Goal: Transaction & Acquisition: Purchase product/service

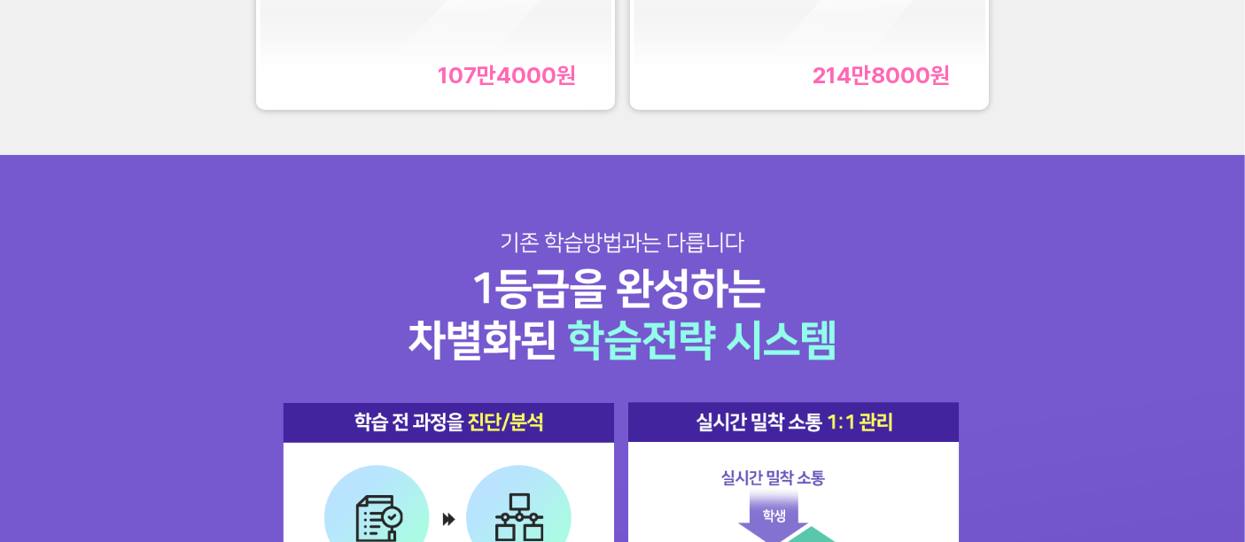
scroll to position [1672, 0]
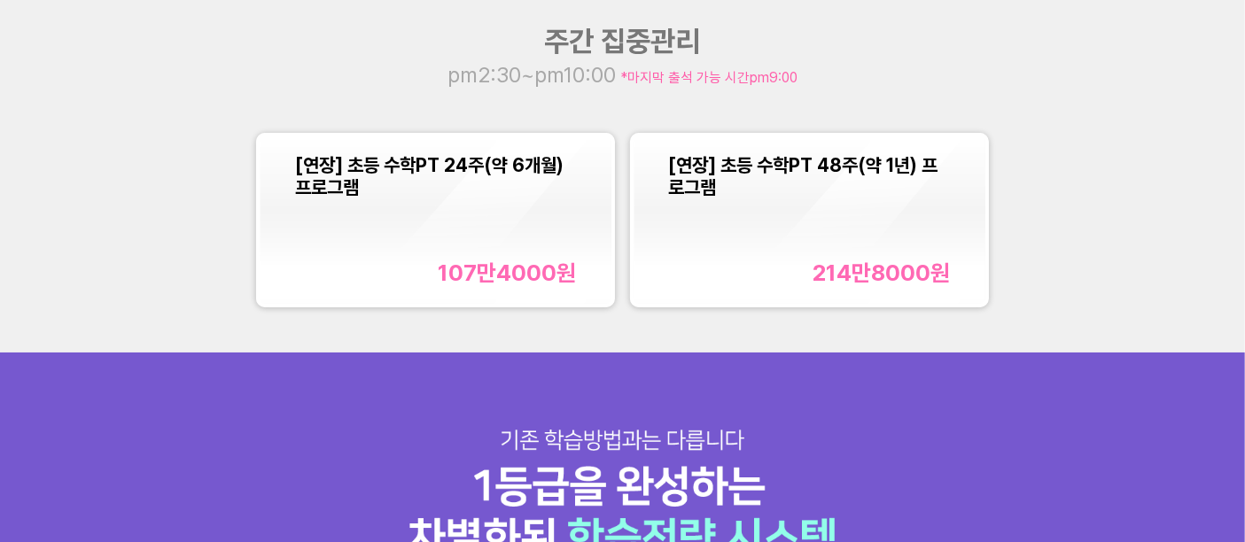
click at [516, 211] on div "[연장] 초등 수학PT 24주(약 6개월) 프로그램 107만4000 원" at bounding box center [435, 220] width 281 height 132
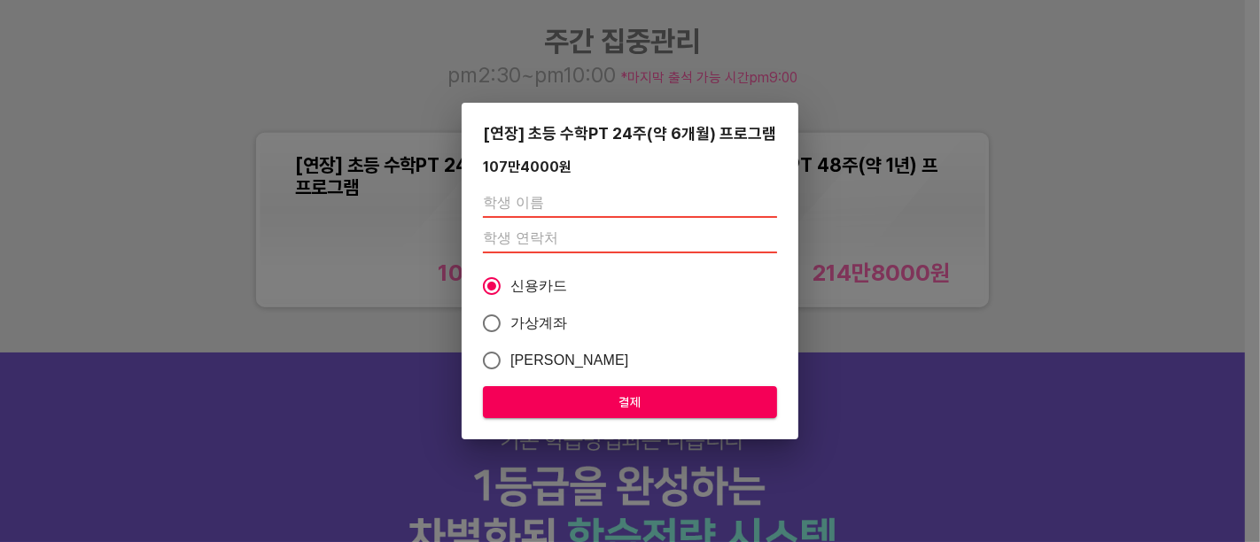
click at [524, 206] on input "text" at bounding box center [630, 204] width 294 height 28
type input "테스트"
click at [579, 250] on input "number" at bounding box center [630, 239] width 294 height 28
click at [594, 233] on input "number" at bounding box center [630, 239] width 294 height 28
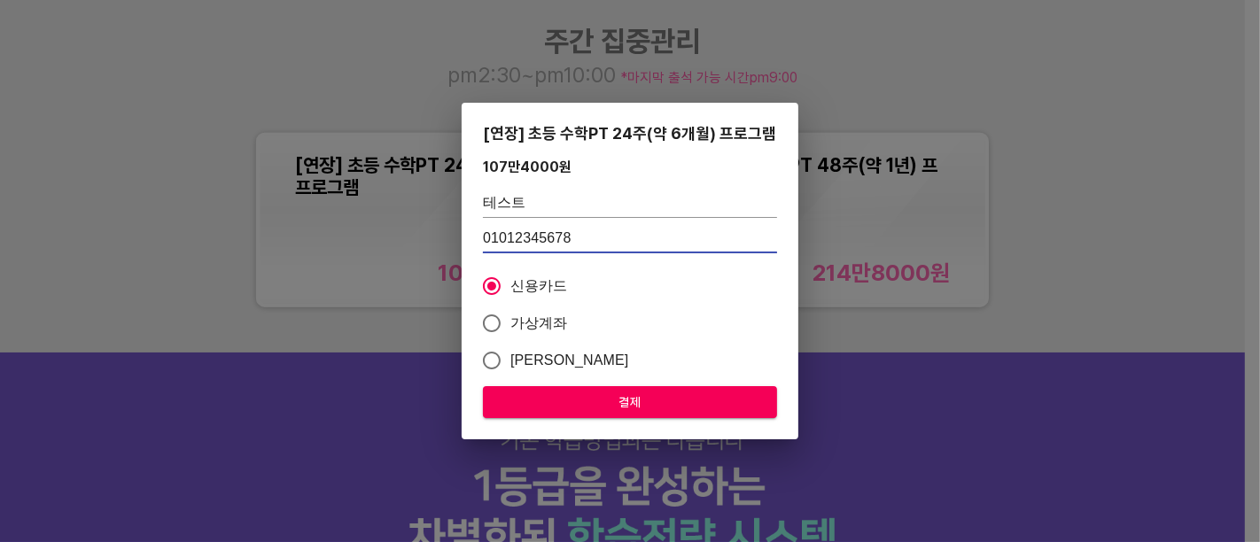
type input "01012345678"
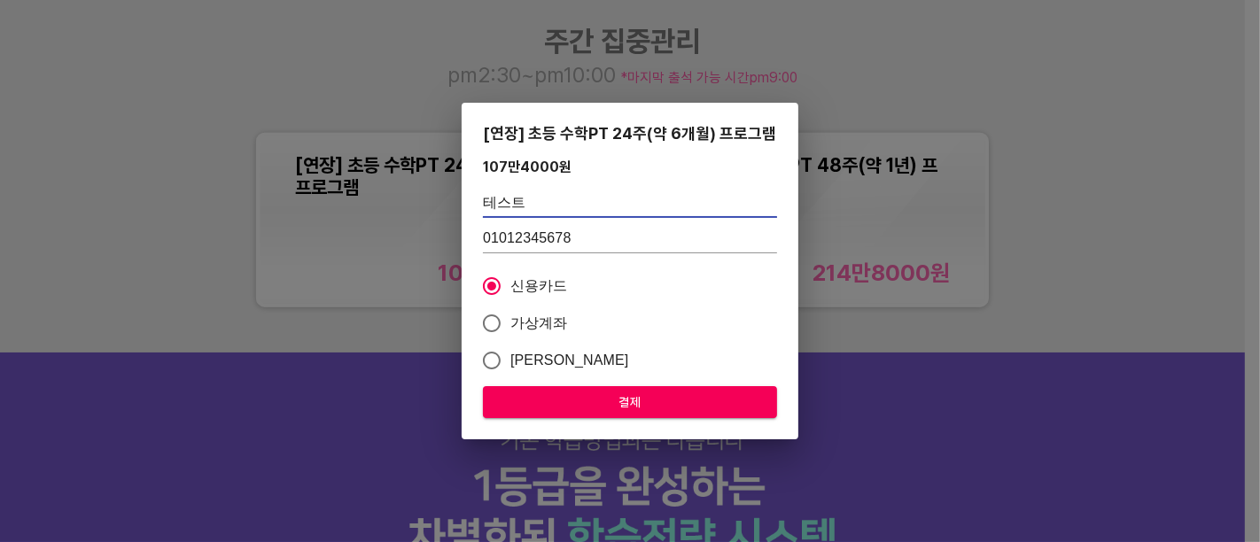
click at [578, 198] on input "테스트" at bounding box center [630, 204] width 294 height 28
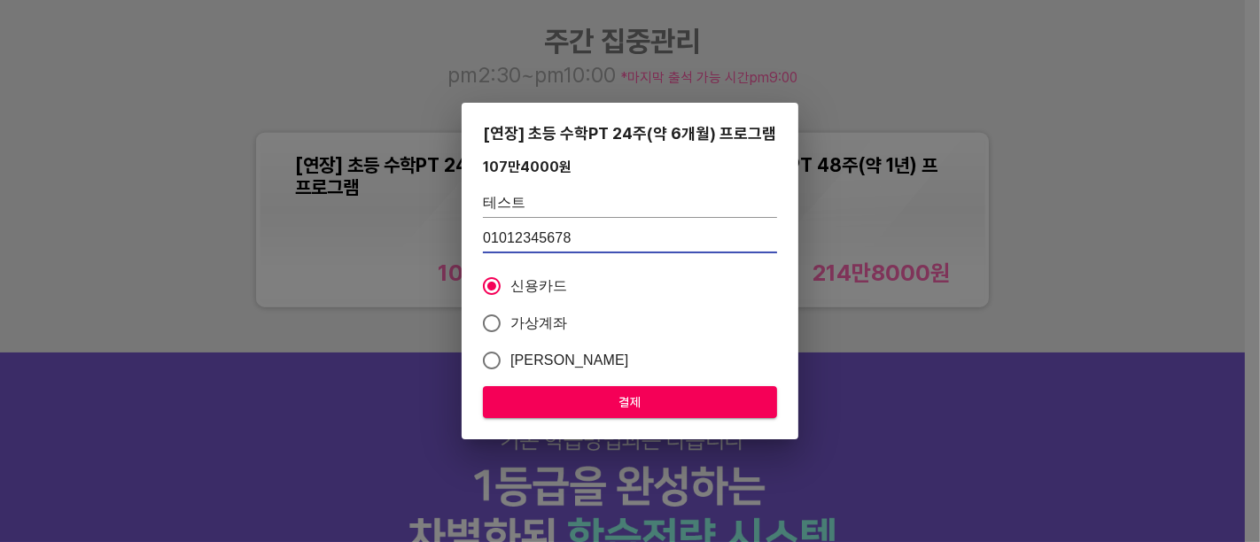
click at [549, 244] on input "01012345678" at bounding box center [630, 239] width 294 height 28
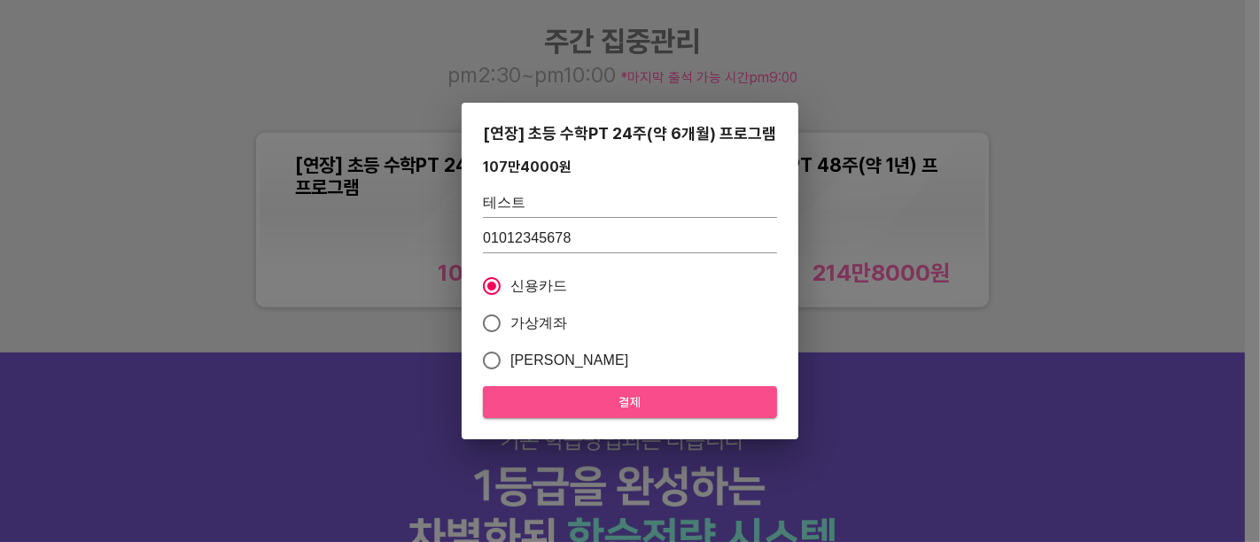
click at [572, 393] on span "결제" at bounding box center [630, 403] width 266 height 22
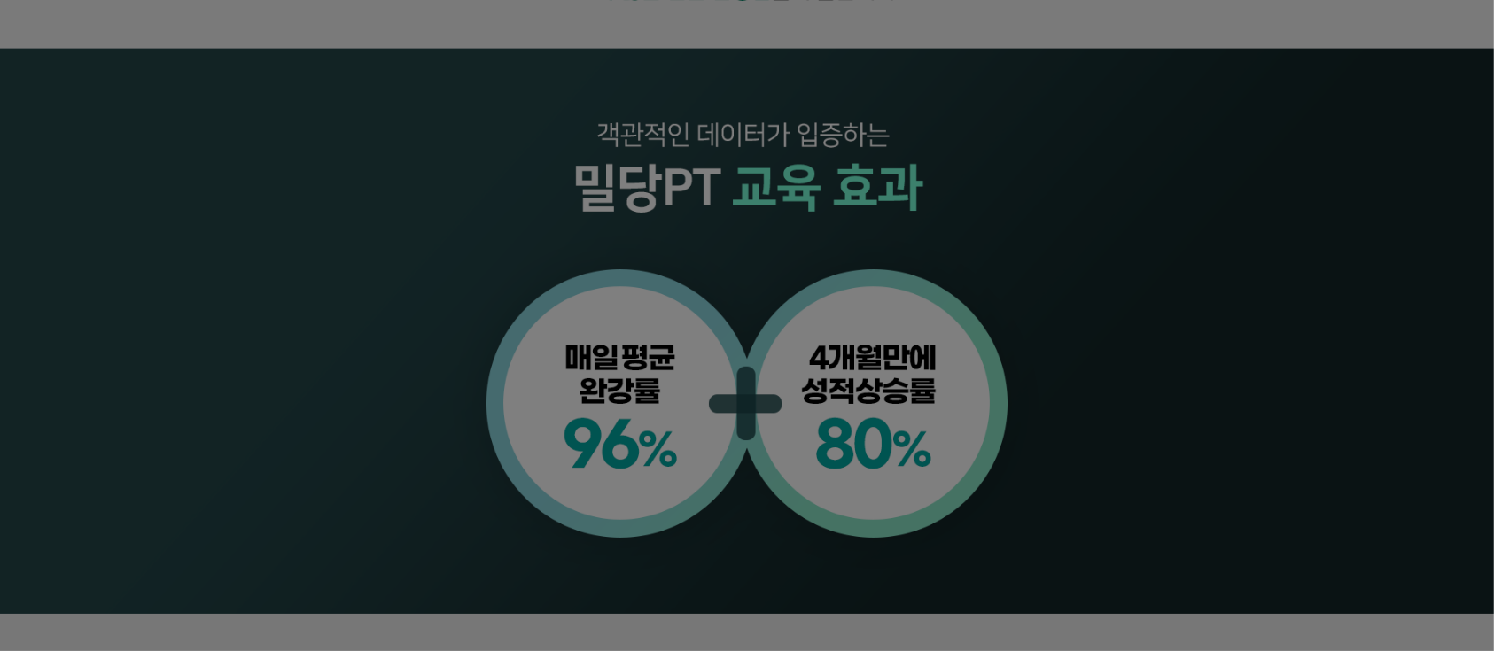
scroll to position [1023, 0]
